Goal: Entertainment & Leisure: Consume media (video, audio)

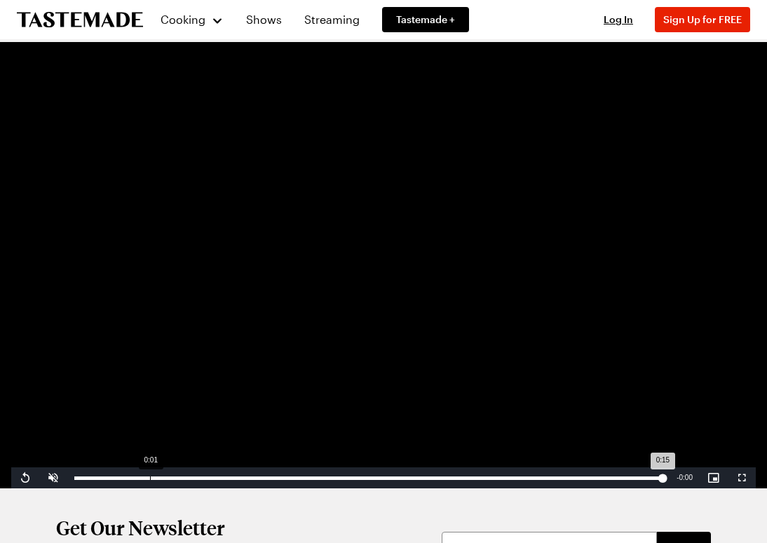
click at [150, 472] on div "Loaded : 100.00% 0:01 0:15" at bounding box center [368, 478] width 602 height 21
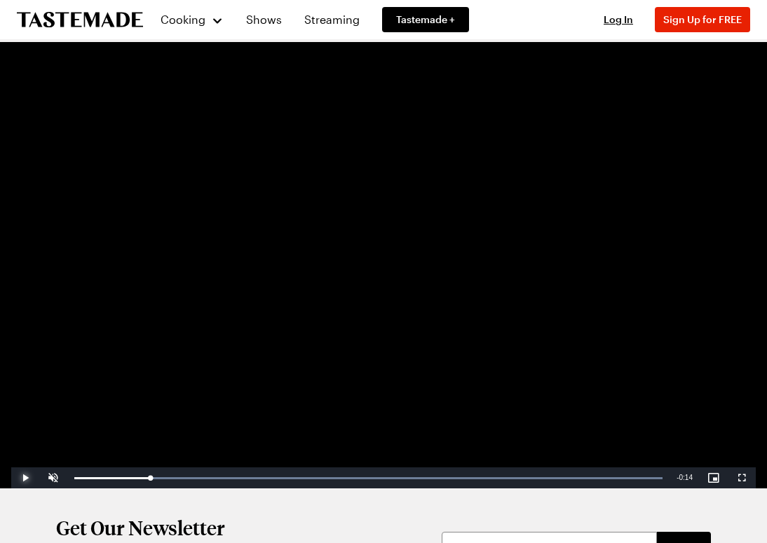
click at [22, 478] on span "Video Player" at bounding box center [25, 478] width 28 height 0
